Goal: Browse casually: Explore the website without a specific task or goal

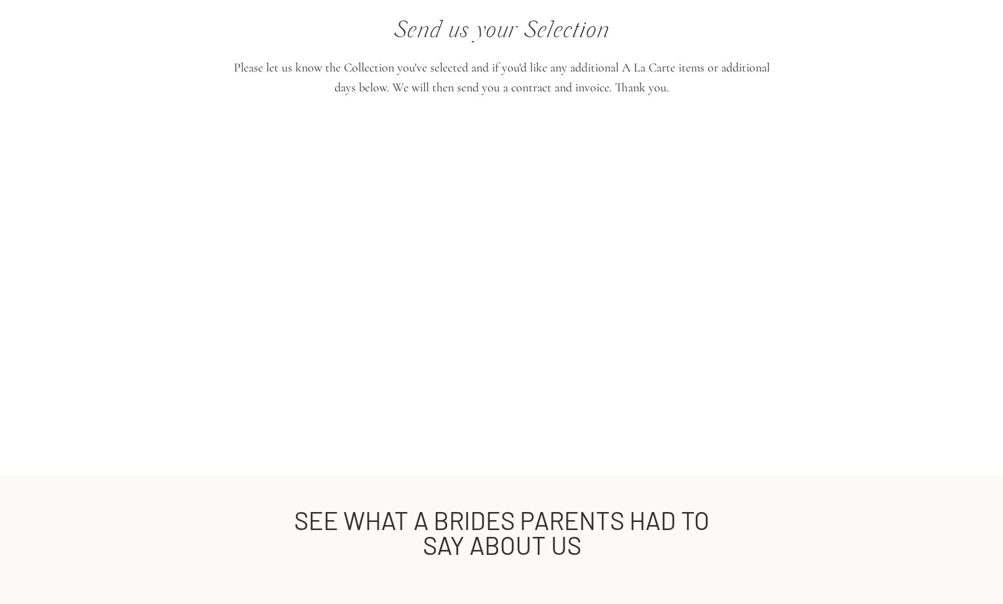
scroll to position [2612, 0]
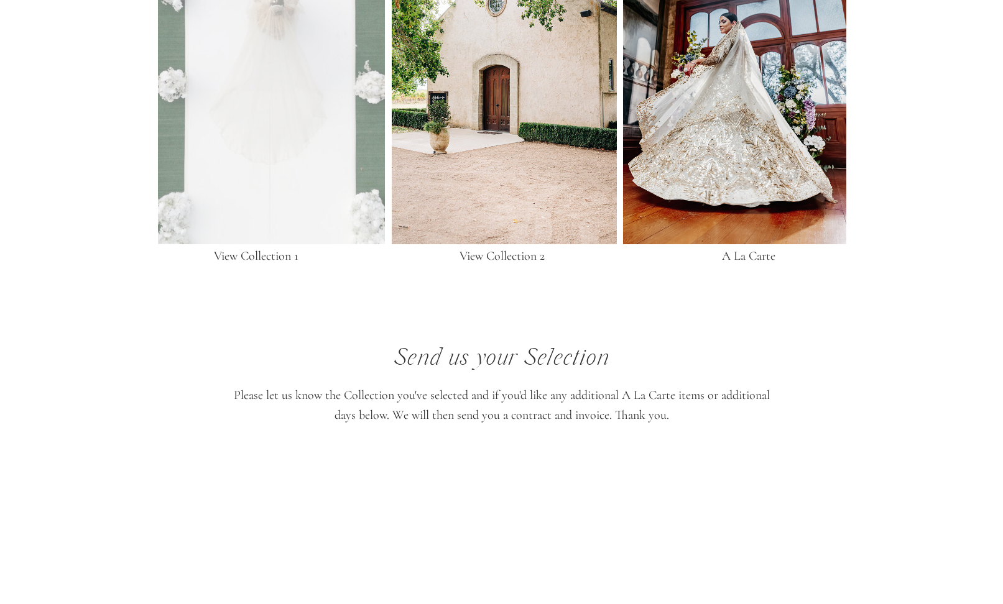
click at [366, 167] on div at bounding box center [271, 51] width 227 height 385
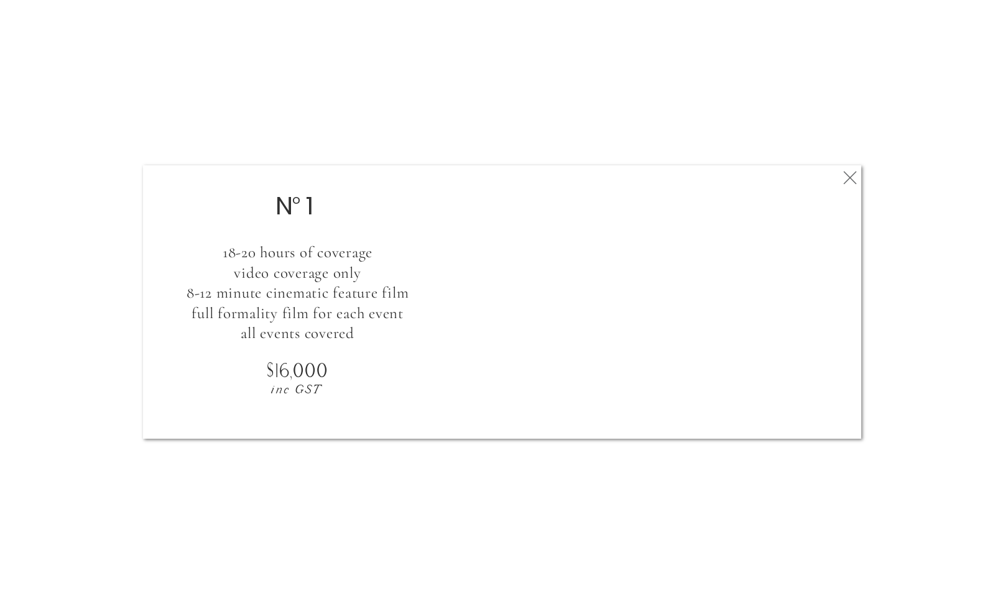
click at [834, 177] on div at bounding box center [502, 302] width 718 height 274
click at [857, 179] on icon at bounding box center [850, 177] width 22 height 25
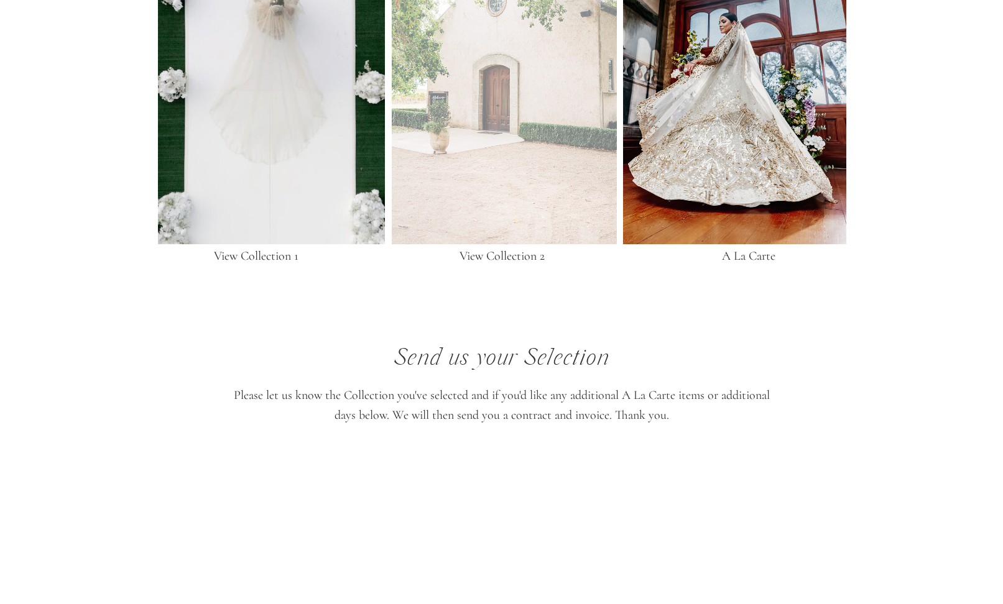
click at [588, 176] on div at bounding box center [504, 51] width 225 height 385
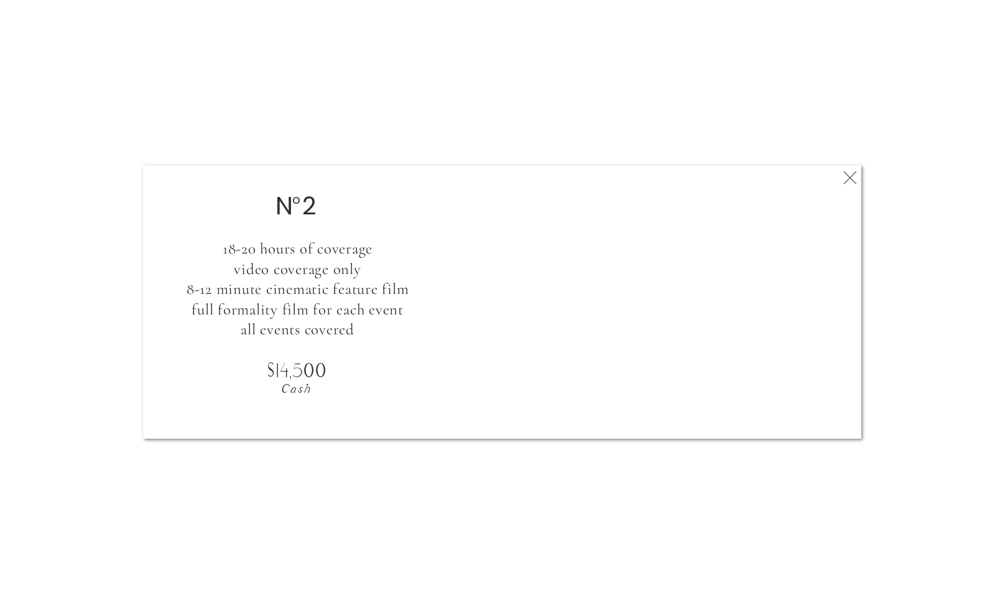
click at [853, 174] on polygon at bounding box center [849, 178] width 13 height 13
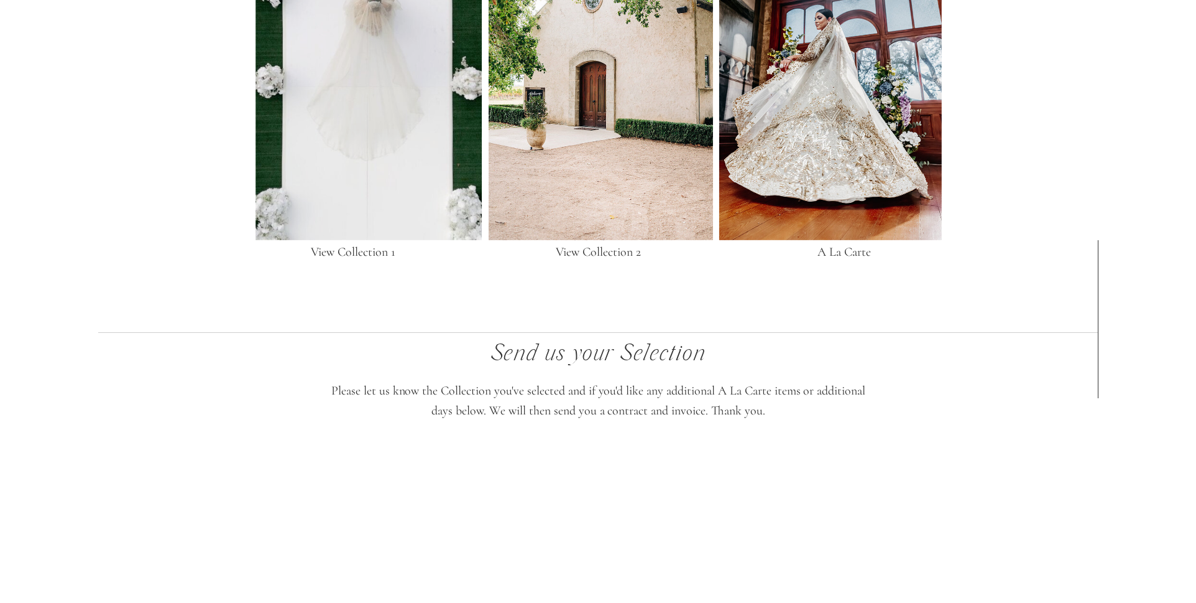
scroll to position [2608, 0]
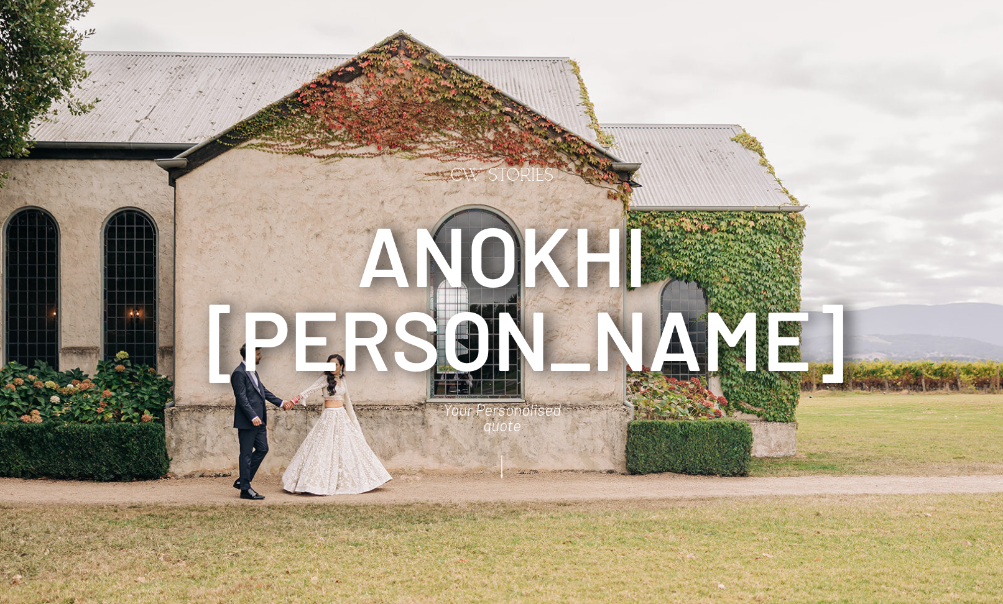
click at [496, 473] on icon at bounding box center [501, 468] width 31 height 34
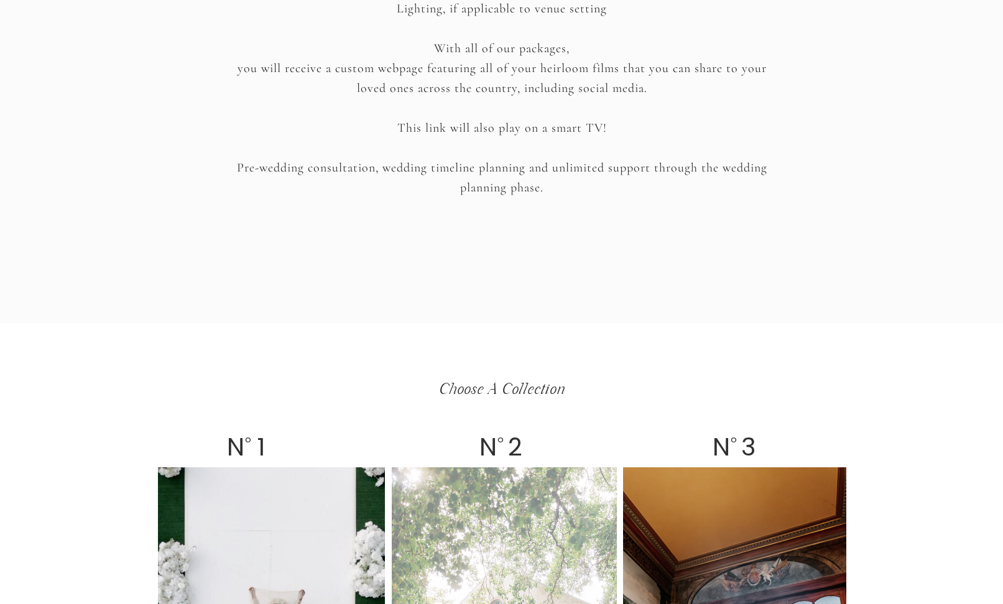
scroll to position [2211, 0]
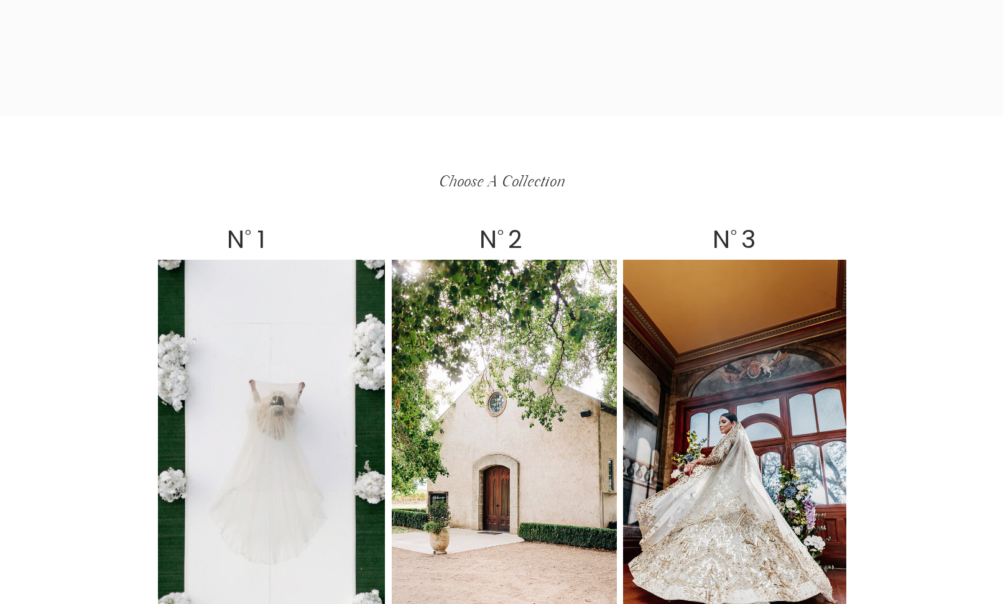
click at [330, 423] on div at bounding box center [271, 452] width 227 height 385
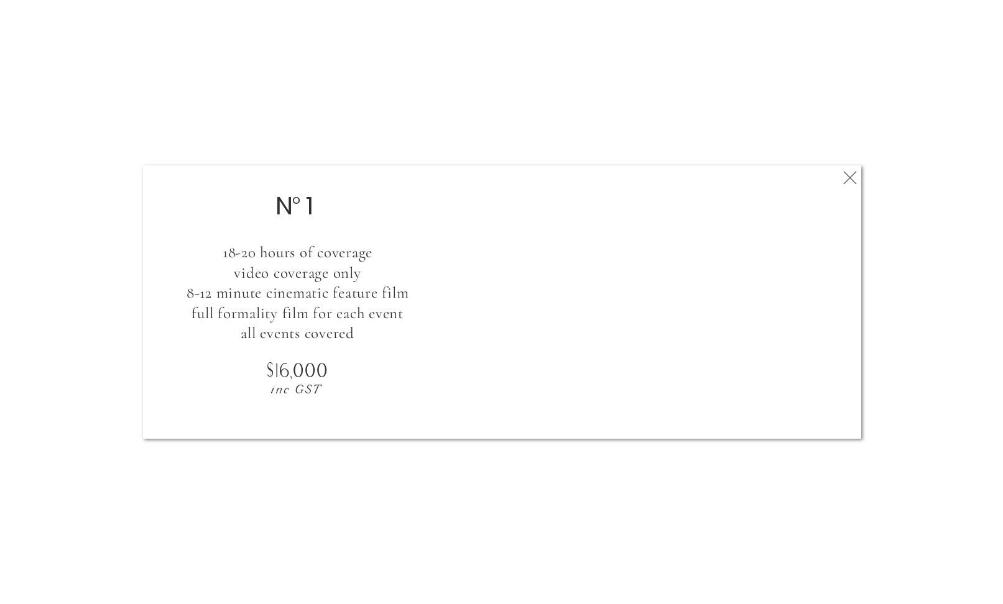
click at [851, 169] on icon at bounding box center [850, 177] width 22 height 25
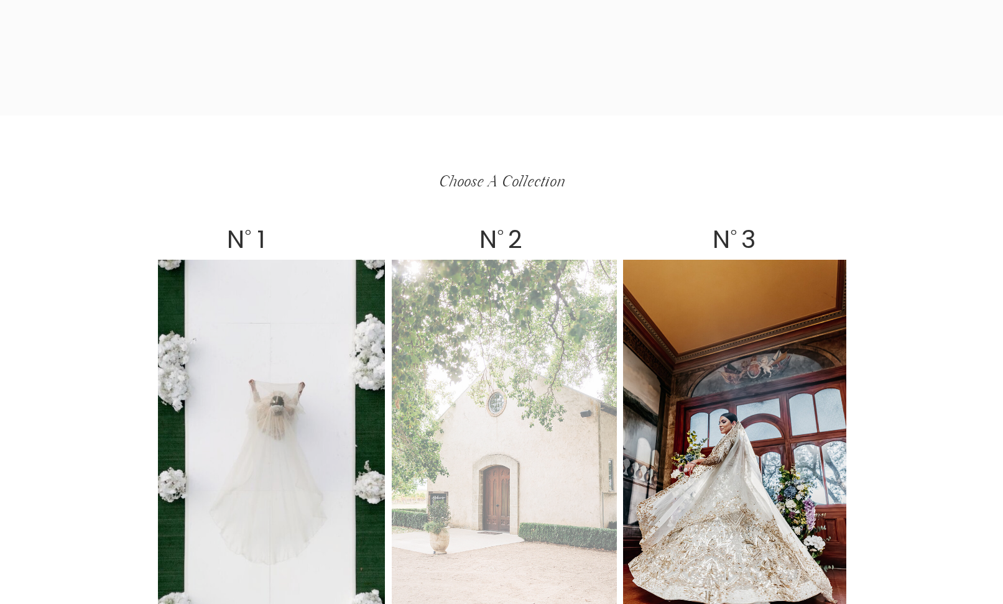
click at [532, 339] on div at bounding box center [504, 452] width 225 height 385
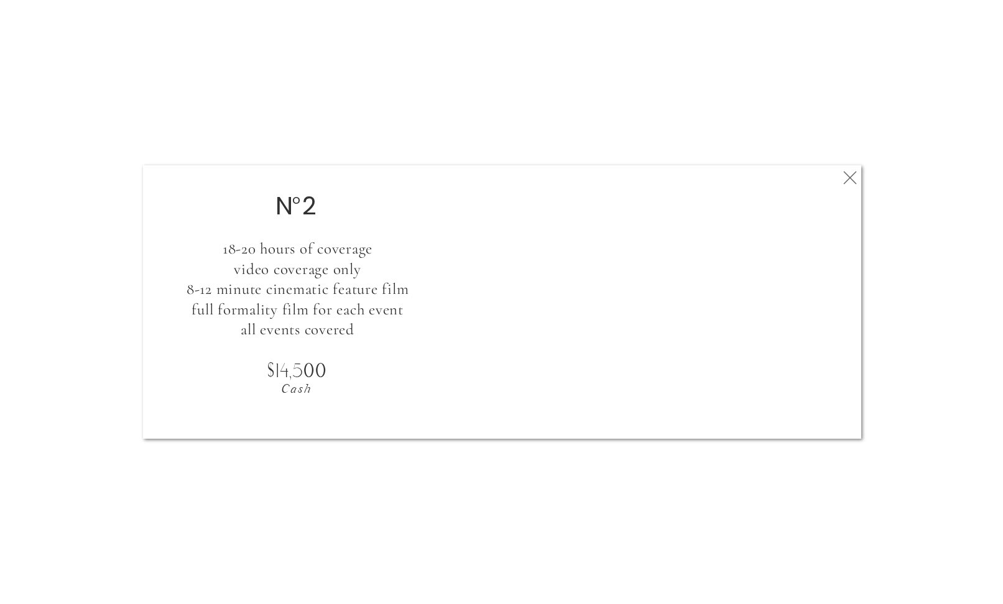
click at [849, 175] on icon at bounding box center [850, 177] width 22 height 25
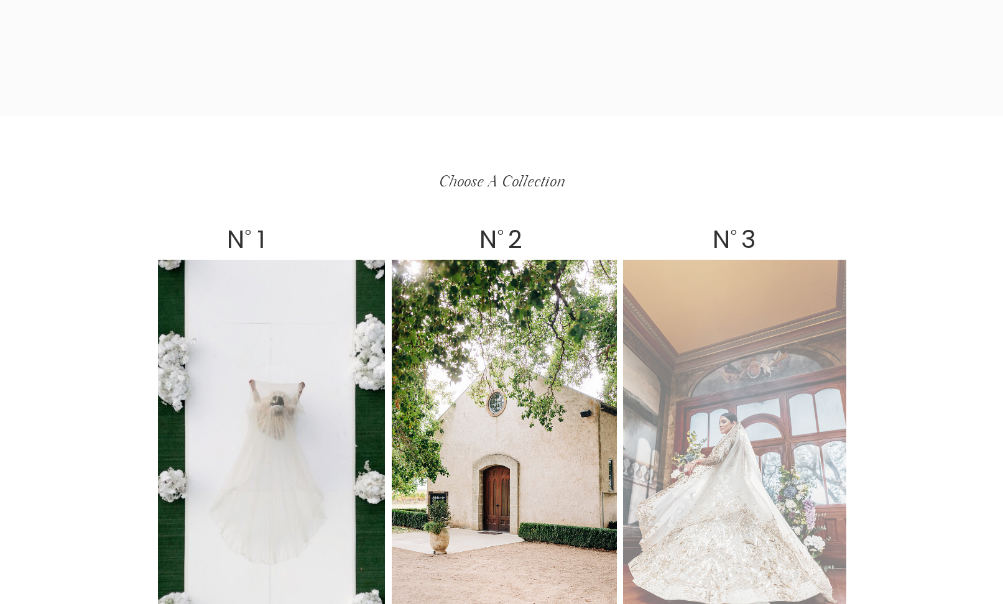
click at [675, 318] on div at bounding box center [734, 452] width 223 height 385
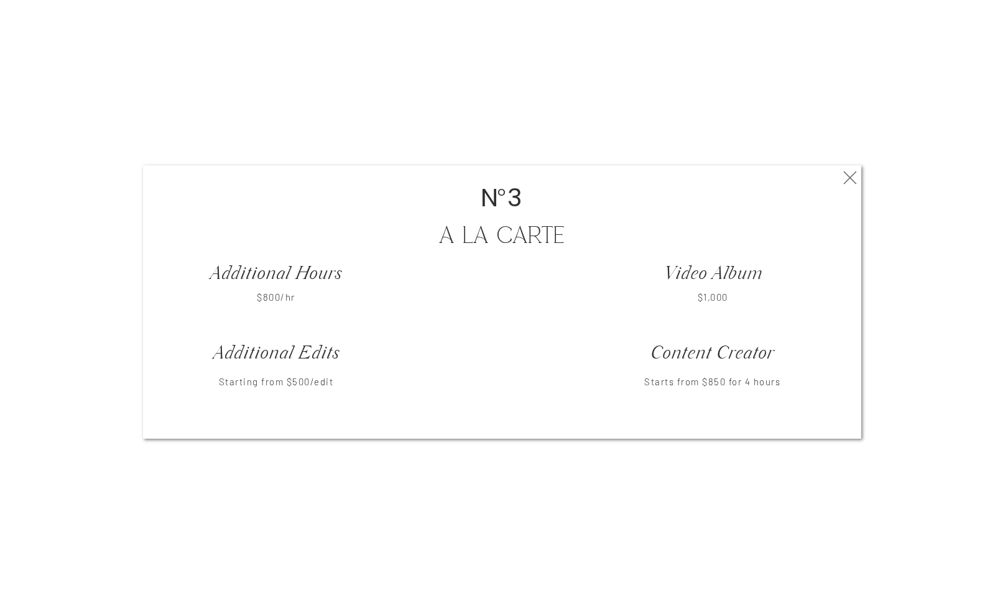
click at [688, 266] on h3 "Video Album" at bounding box center [713, 275] width 144 height 19
click at [847, 180] on polygon at bounding box center [849, 178] width 13 height 13
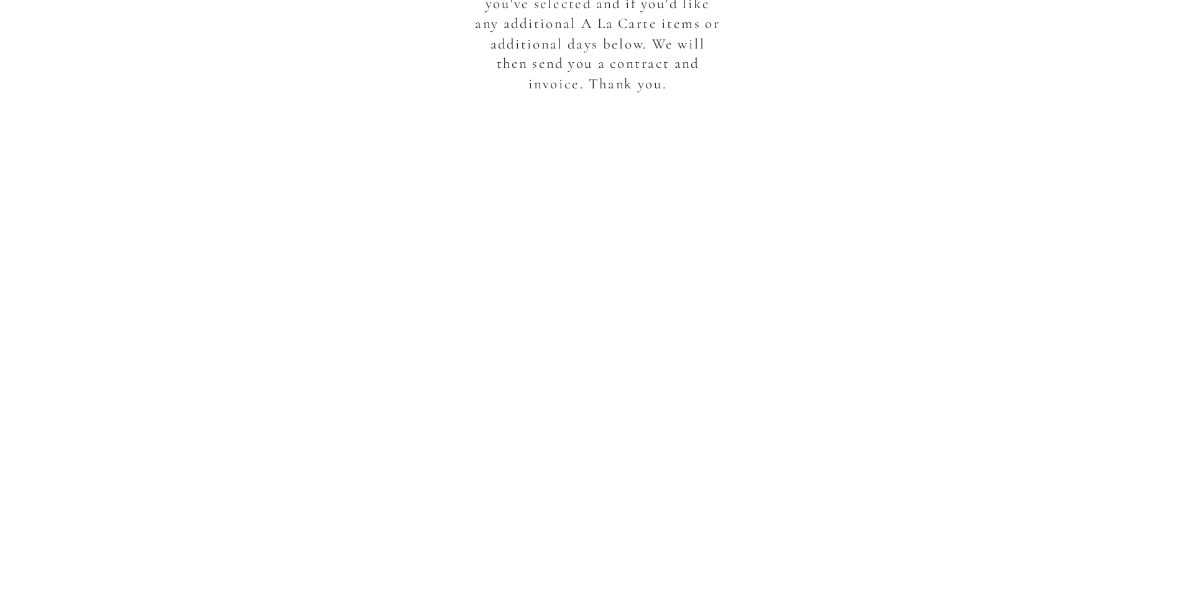
scroll to position [3293, 0]
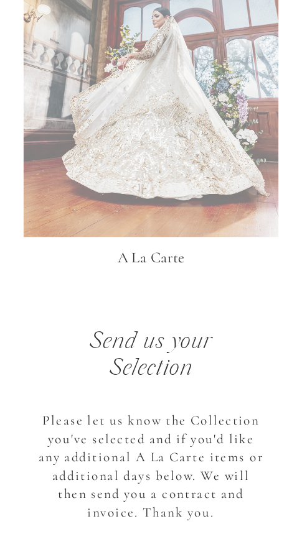
click at [188, 229] on div at bounding box center [151, 76] width 254 height 322
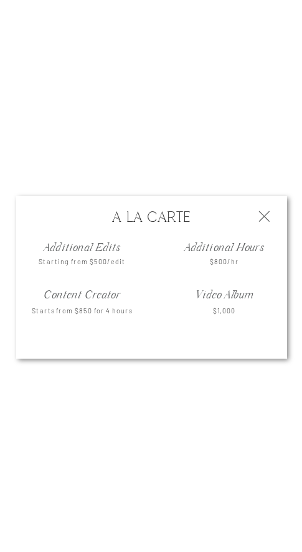
click at [260, 215] on icon at bounding box center [263, 216] width 19 height 19
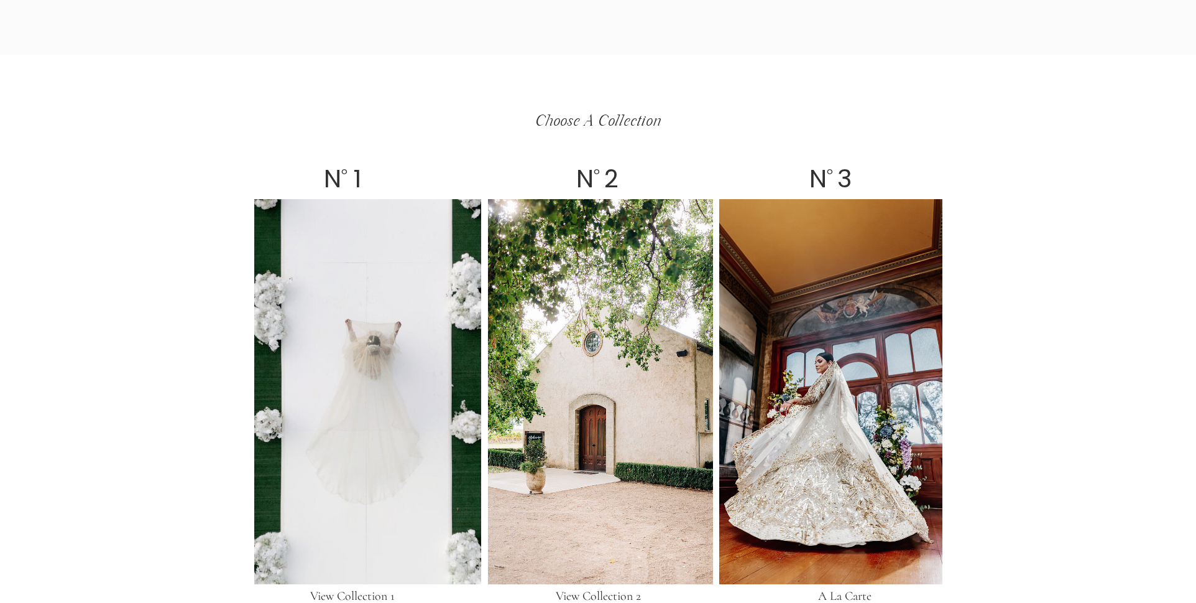
scroll to position [0, 0]
